Goal: Browse casually: Explore the website without a specific task or goal

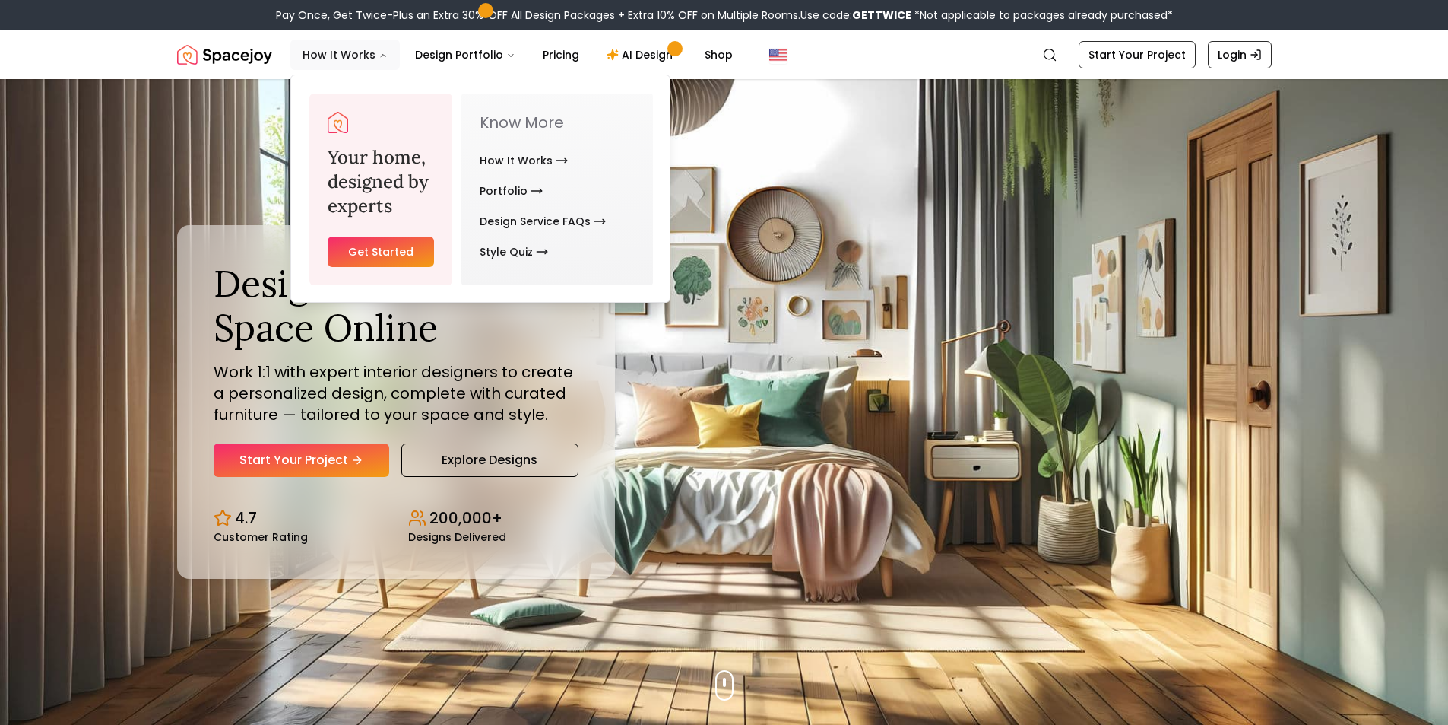
drag, startPoint x: 329, startPoint y: 57, endPoint x: 365, endPoint y: 59, distance: 35.8
click at [339, 59] on button "How It Works" at bounding box center [344, 55] width 109 height 30
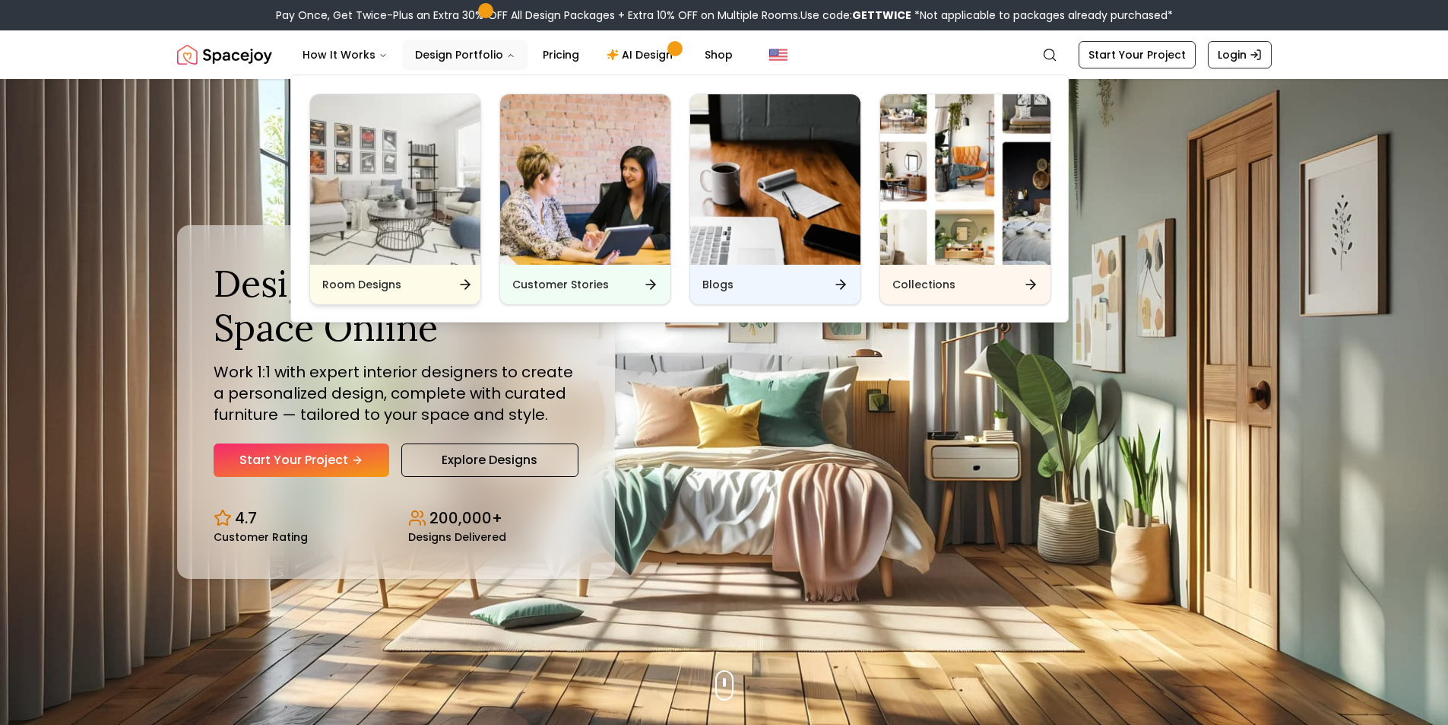
click at [395, 198] on img "Main" at bounding box center [395, 179] width 170 height 170
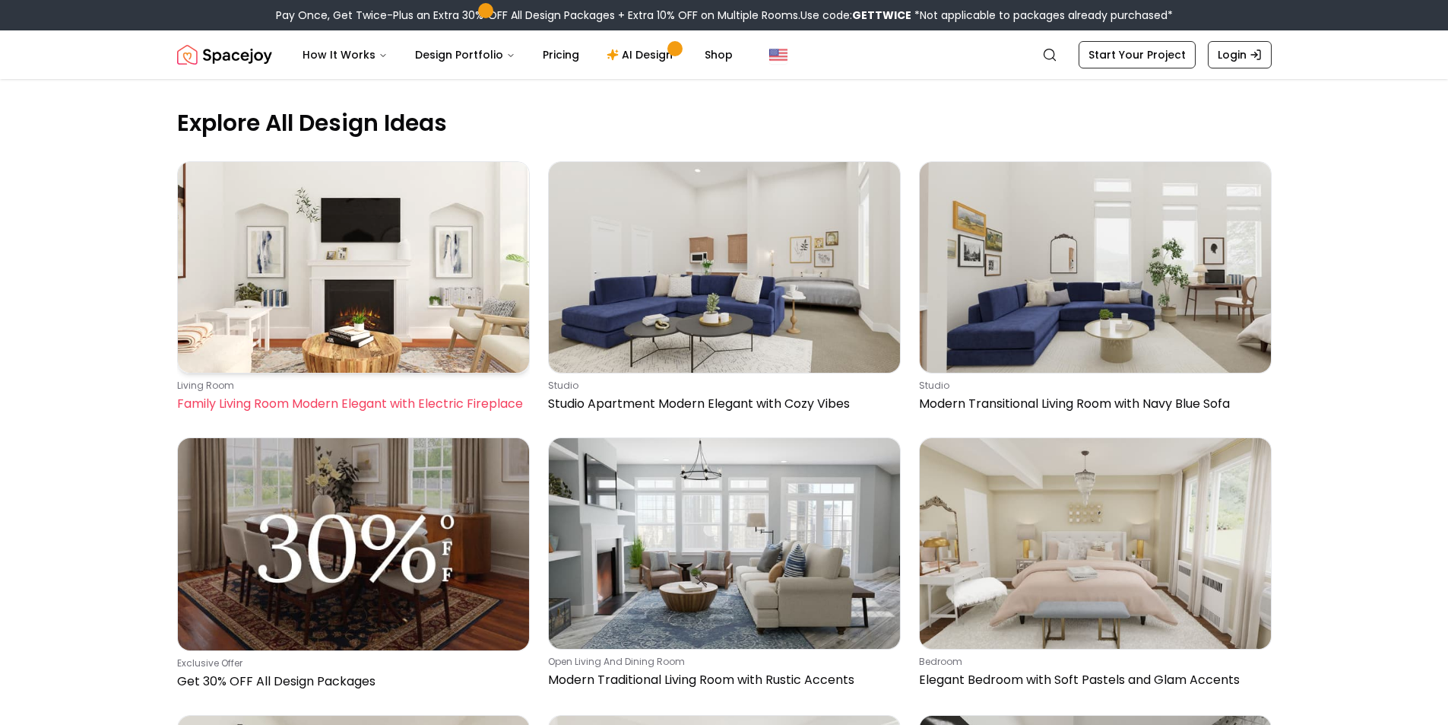
scroll to position [532, 0]
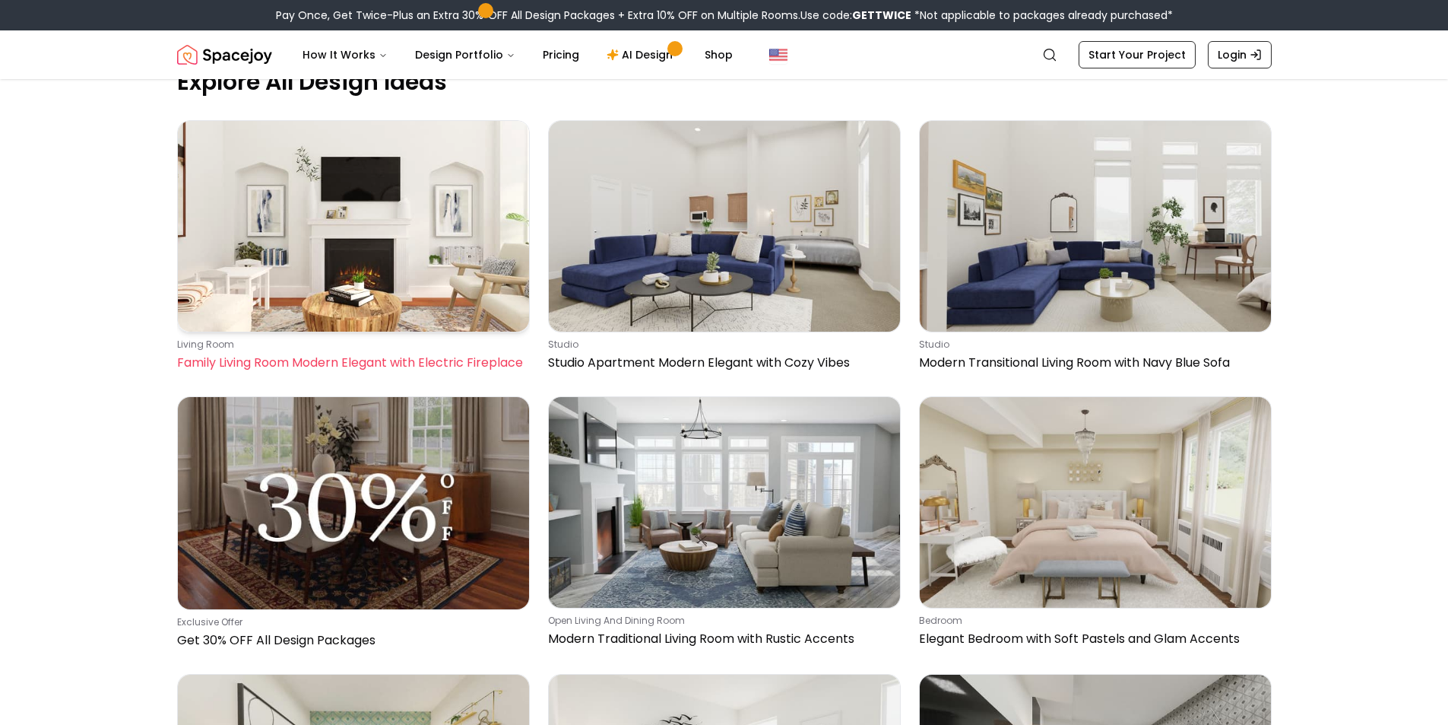
click at [295, 262] on img at bounding box center [353, 226] width 351 height 211
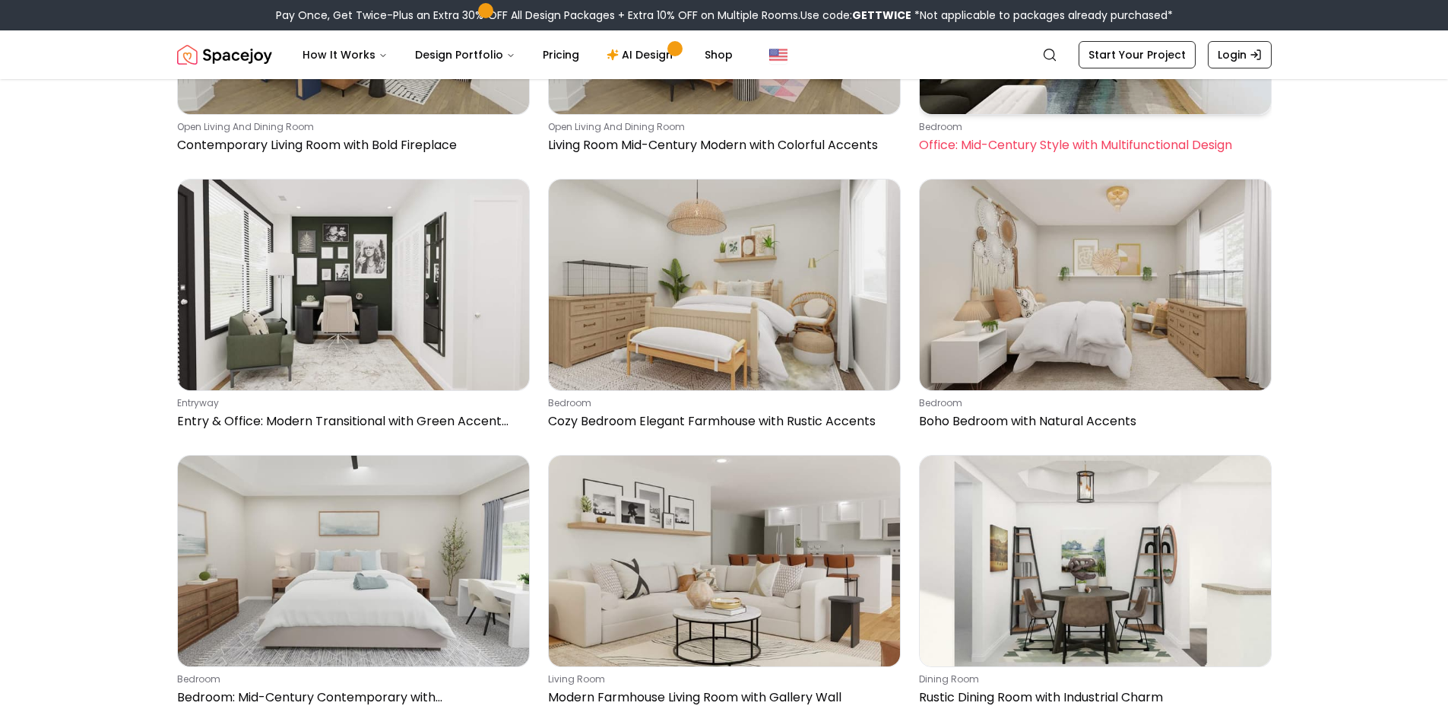
scroll to position [3421, 0]
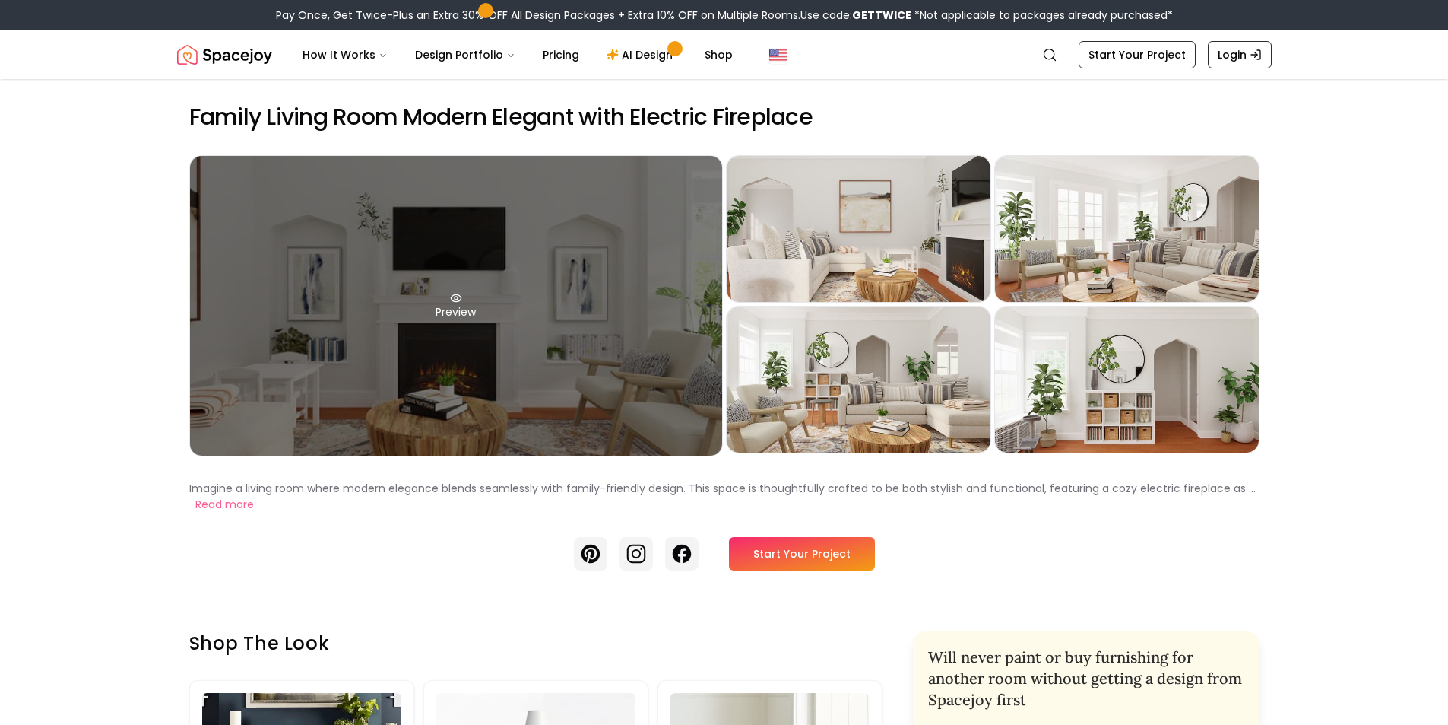
click at [452, 305] on div "Preview" at bounding box center [456, 306] width 532 height 300
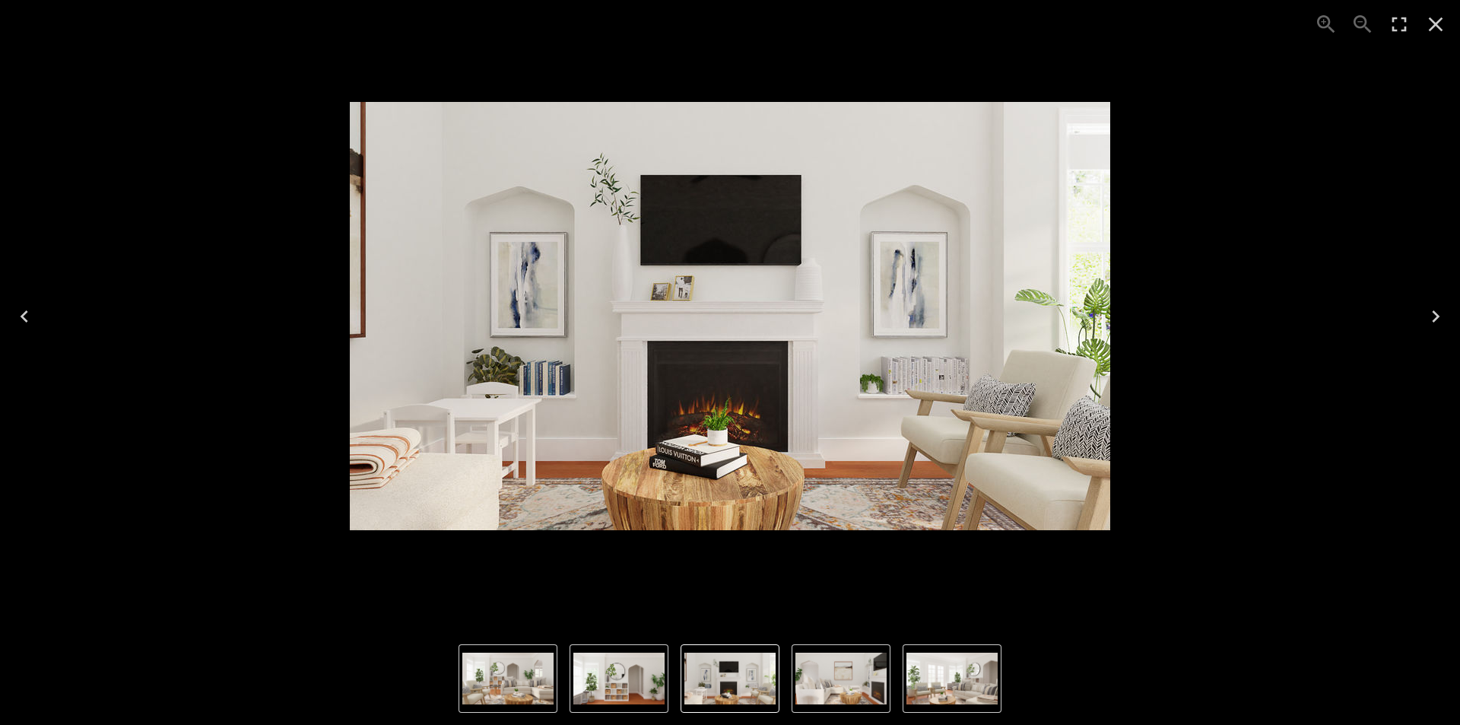
click at [1430, 323] on icon "Next" at bounding box center [1435, 316] width 24 height 24
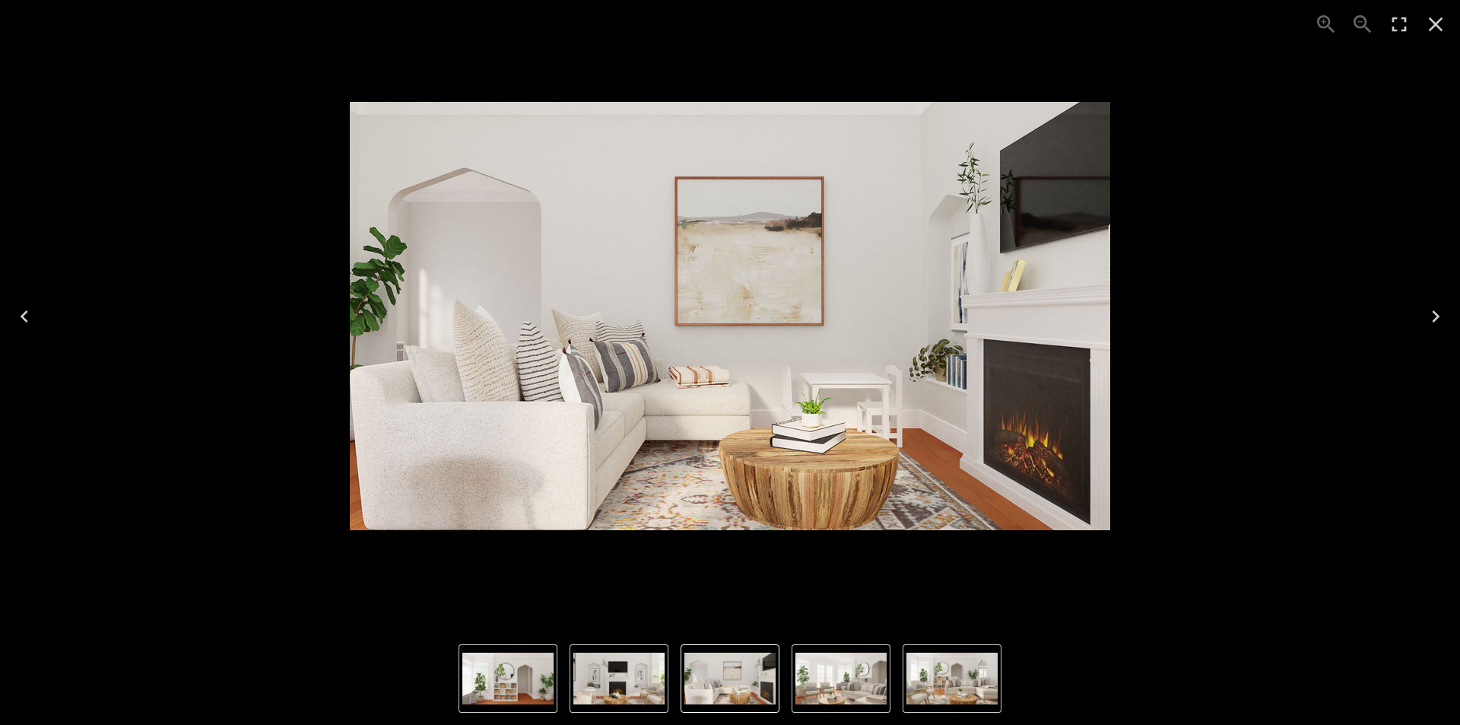
click at [1430, 323] on icon "Next" at bounding box center [1435, 316] width 24 height 24
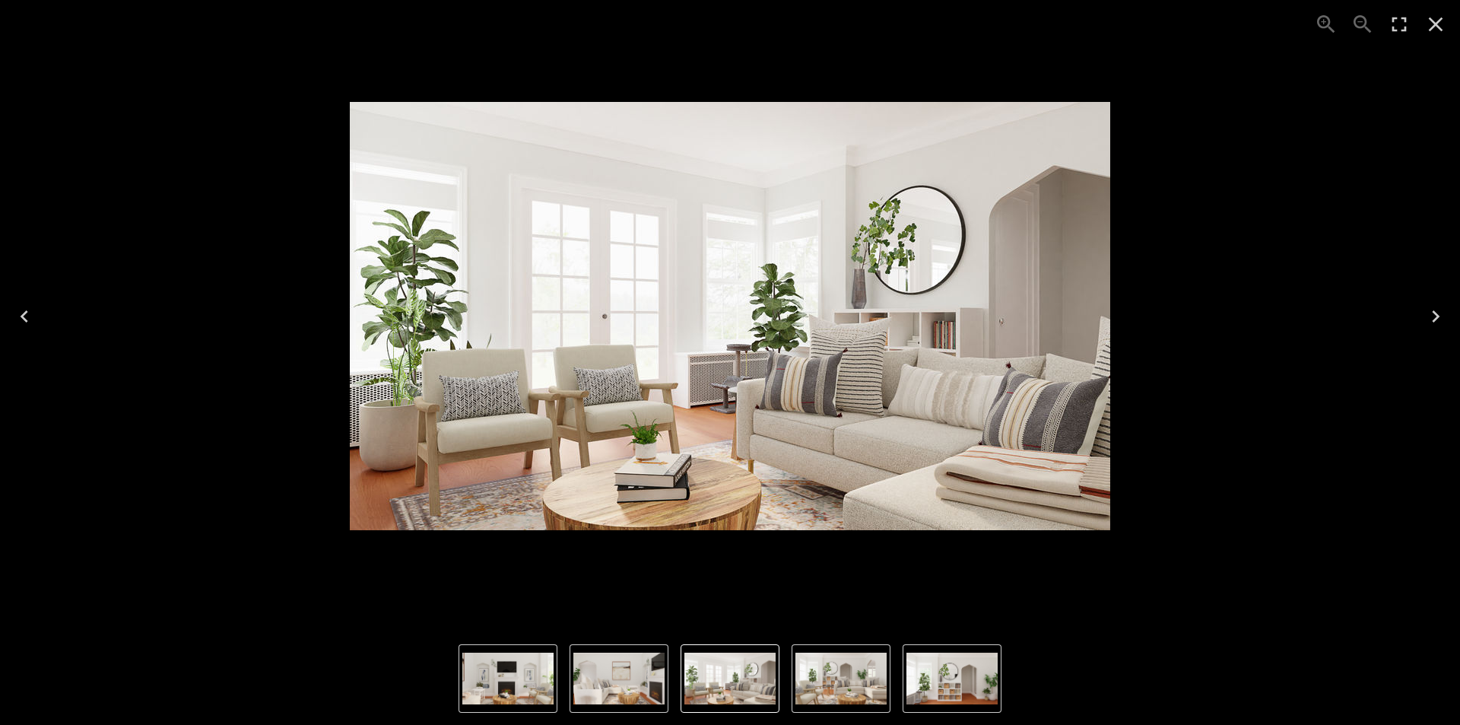
click at [1430, 323] on icon "Next" at bounding box center [1435, 316] width 24 height 24
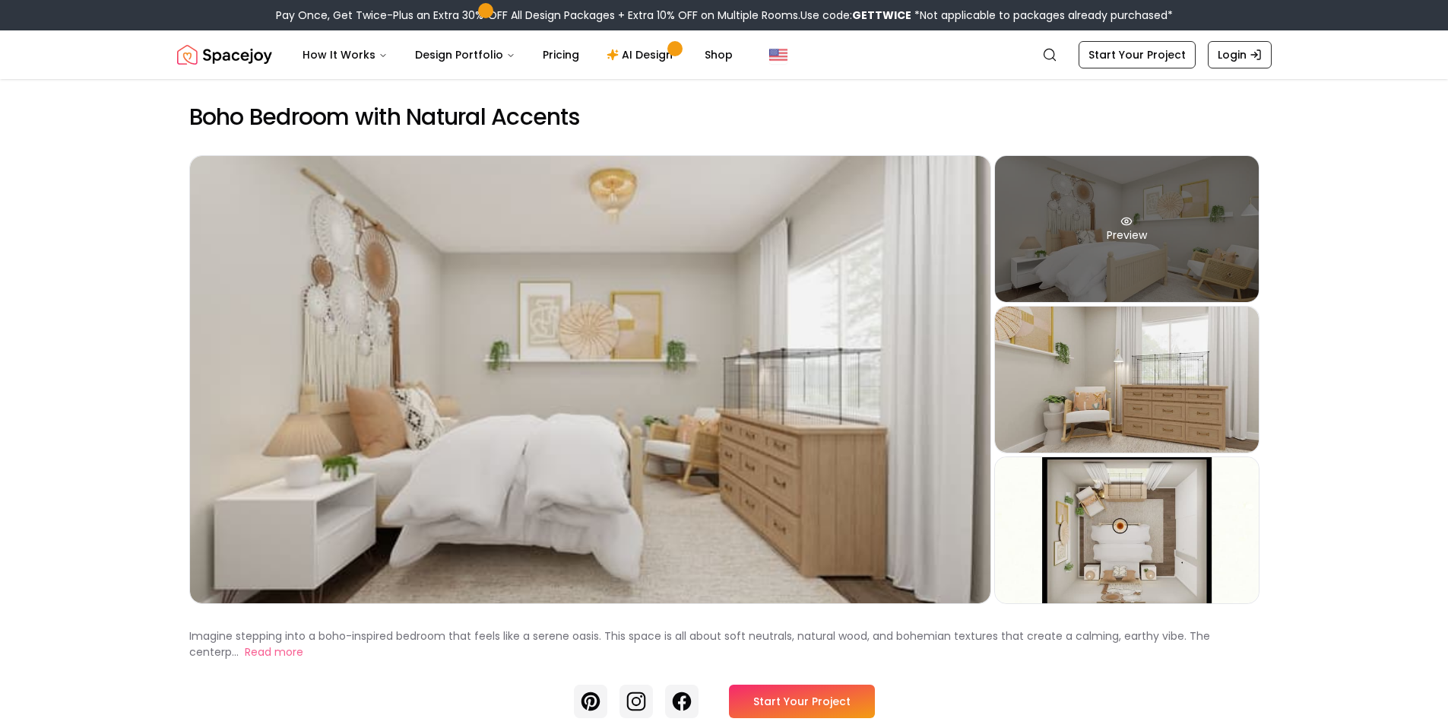
click at [1104, 225] on div "Preview" at bounding box center [1127, 229] width 264 height 146
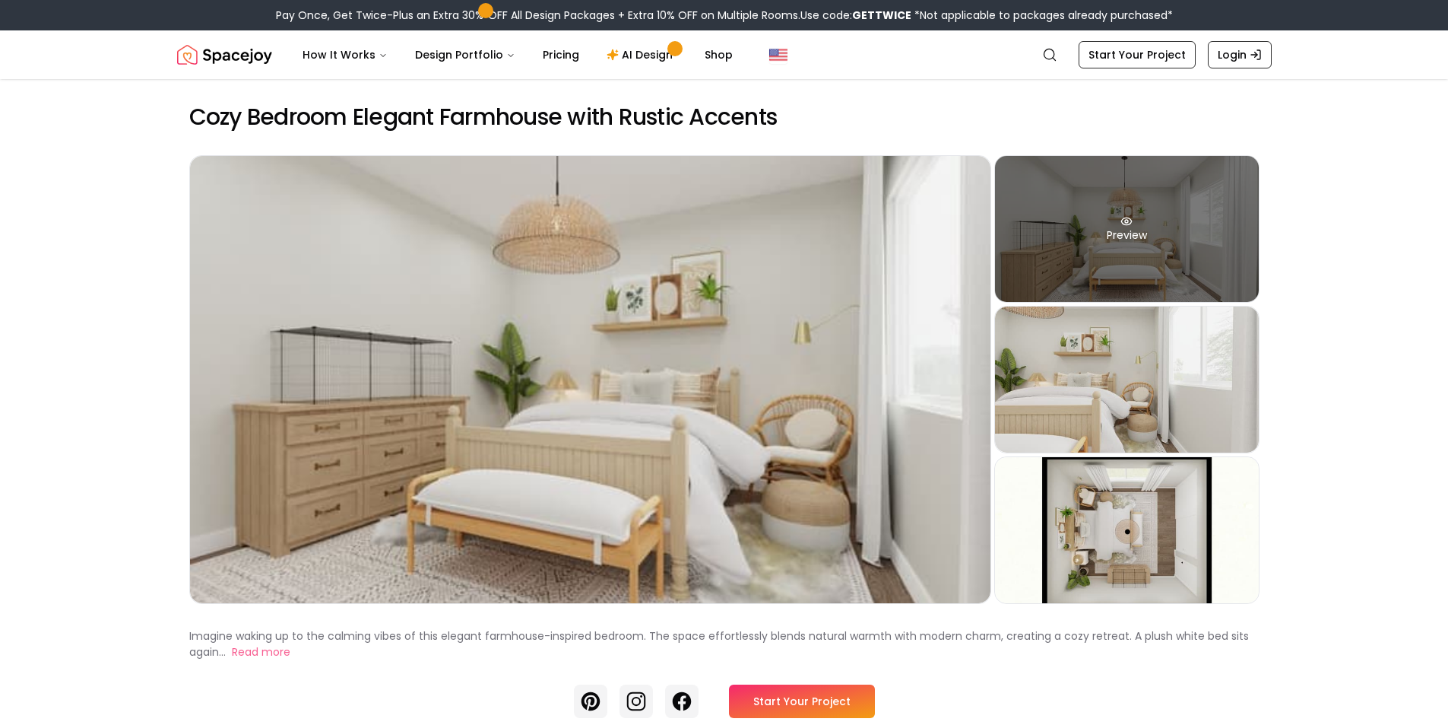
click at [1118, 251] on div "Preview" at bounding box center [1127, 229] width 264 height 146
